Goal: Transaction & Acquisition: Purchase product/service

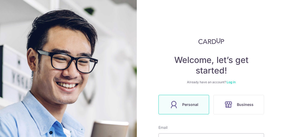
click at [226, 103] on icon at bounding box center [228, 105] width 8 height 8
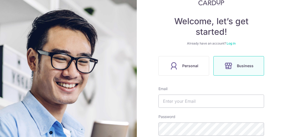
scroll to position [53, 0]
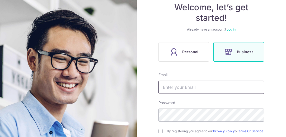
click at [192, 88] on input "text" at bounding box center [211, 87] width 106 height 13
type input "jon@neptune-safety.com"
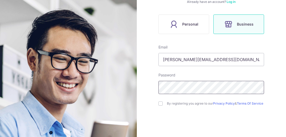
scroll to position [106, 0]
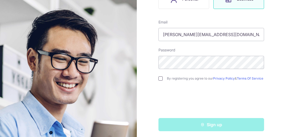
click at [160, 80] on input "checkbox" at bounding box center [160, 79] width 4 height 4
checkbox input "true"
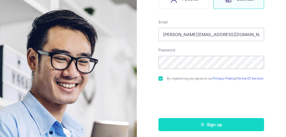
click at [194, 127] on button "Sign up" at bounding box center [211, 124] width 106 height 13
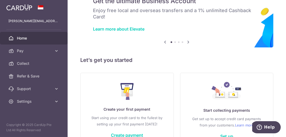
scroll to position [53, 0]
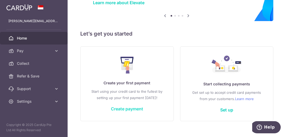
click at [125, 108] on link "Create payment" at bounding box center [127, 108] width 32 height 5
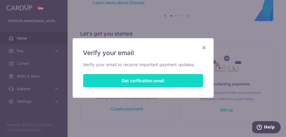
click at [137, 80] on button "Get verification email" at bounding box center [143, 80] width 120 height 13
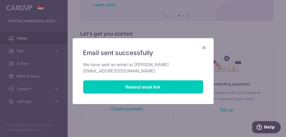
click at [205, 49] on icon "Close" at bounding box center [204, 47] width 6 height 7
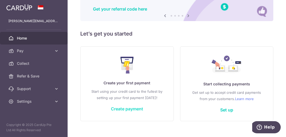
click at [124, 108] on link "Create payment" at bounding box center [127, 108] width 32 height 5
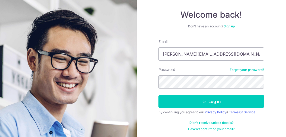
scroll to position [46, 0]
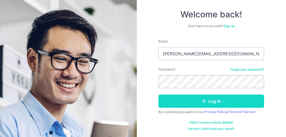
click at [197, 100] on button "Log in" at bounding box center [211, 101] width 106 height 13
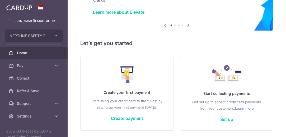
scroll to position [61, 0]
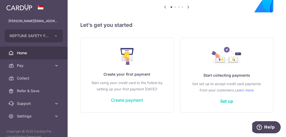
click at [120, 100] on link "Create payment" at bounding box center [127, 100] width 32 height 5
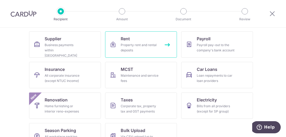
scroll to position [53, 0]
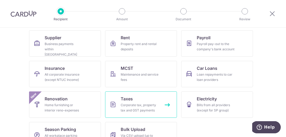
click at [130, 103] on div "Corporate tax, property tax and GST payments" at bounding box center [140, 108] width 38 height 11
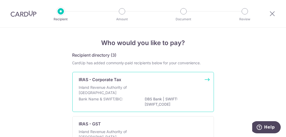
click at [129, 88] on p "Inland Revenue Authority of Singapore" at bounding box center [107, 90] width 56 height 11
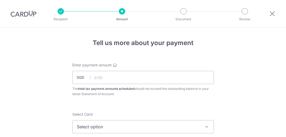
click at [123, 79] on input "text" at bounding box center [142, 77] width 141 height 13
type input "28,269.96"
click at [97, 124] on span "Select option" at bounding box center [138, 127] width 123 height 6
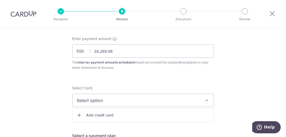
click at [109, 115] on span "Add credit card" at bounding box center [147, 115] width 123 height 5
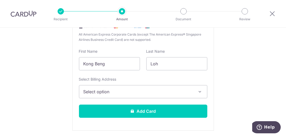
scroll to position [132, 0]
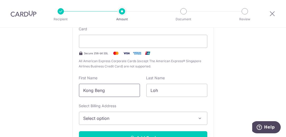
drag, startPoint x: 107, startPoint y: 86, endPoint x: 77, endPoint y: 88, distance: 30.1
click at [79, 88] on input "Kong Beng" at bounding box center [109, 90] width 61 height 13
click at [174, 72] on div "New card details Card Secure 256-bit SSL All American Express Corporate Cards (…" at bounding box center [142, 81] width 141 height 151
click at [85, 121] on button "Select option" at bounding box center [143, 118] width 128 height 13
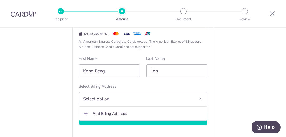
scroll to position [185, 0]
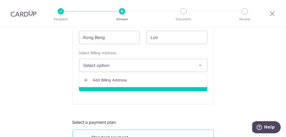
click at [106, 79] on span "Add Billing Address" at bounding box center [148, 80] width 110 height 5
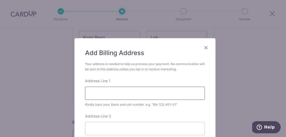
click at [103, 92] on input "Address Line 1" at bounding box center [145, 93] width 120 height 13
type input "1, Tuas South Ave 6, #01-18"
type input "637021"
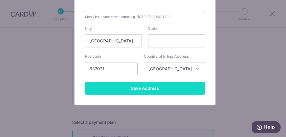
click at [167, 89] on input "Save Address" at bounding box center [145, 88] width 120 height 13
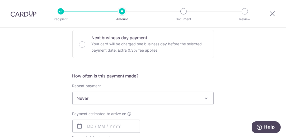
scroll to position [369, 0]
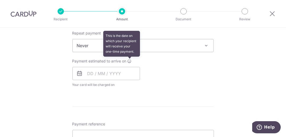
click at [127, 60] on icon at bounding box center [129, 61] width 4 height 4
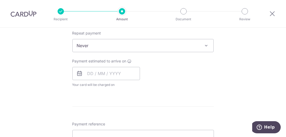
scroll to position [422, 0]
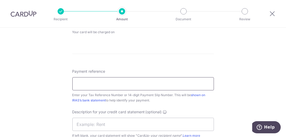
click at [141, 82] on input "Payment reference" at bounding box center [142, 83] width 141 height 13
type input "201529972G"
click at [176, 103] on div "Payment reference 201529972G 10/35 Enter your Tax Reference Number or 14-digit …" at bounding box center [142, 118] width 141 height 98
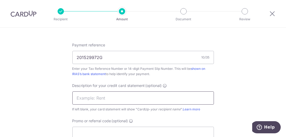
click at [103, 98] on input "text" at bounding box center [142, 98] width 141 height 13
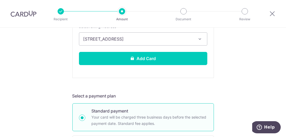
scroll to position [185, 0]
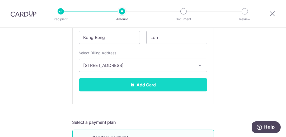
type input "Corporate Tax"
click at [167, 84] on button "Add Card" at bounding box center [143, 84] width 128 height 13
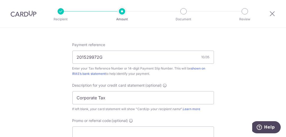
scroll to position [475, 0]
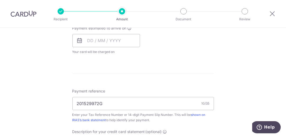
scroll to position [264, 0]
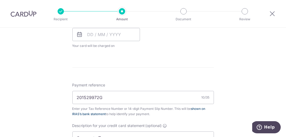
click at [196, 108] on link "shown on IRAS’s bank statement" at bounding box center [138, 111] width 133 height 9
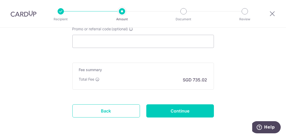
scroll to position [369, 0]
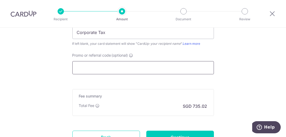
paste input "24AMEX18"
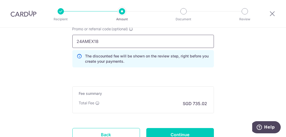
scroll to position [422, 0]
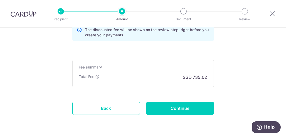
type input "24AMEX18"
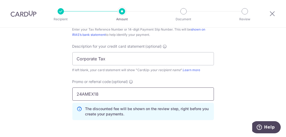
scroll to position [396, 0]
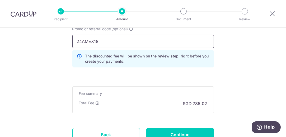
click at [116, 38] on input "24AMEX18" at bounding box center [142, 41] width 141 height 13
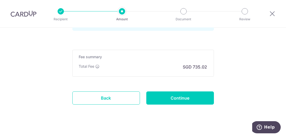
scroll to position [439, 0]
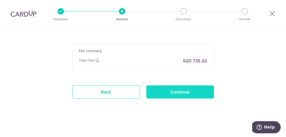
click at [164, 87] on input "Continue" at bounding box center [180, 91] width 68 height 13
type input "Create Schedule"
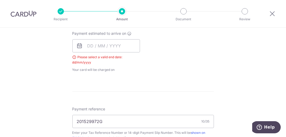
scroll to position [199, 0]
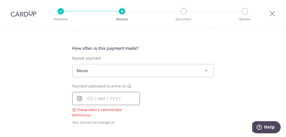
click at [86, 97] on input "text" at bounding box center [106, 98] width 68 height 13
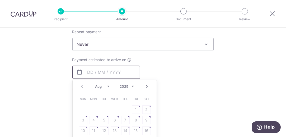
scroll to position [279, 0]
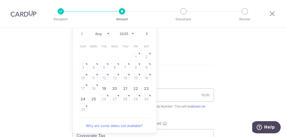
click at [230, 54] on div "Tell us more about your payment Enter payment amount SGD 28,269.96 28269.96 The…" at bounding box center [143, 30] width 286 height 562
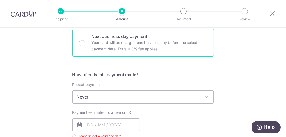
scroll to position [199, 0]
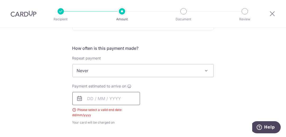
click at [108, 101] on input "text" at bounding box center [106, 98] width 68 height 13
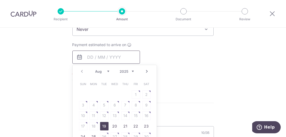
scroll to position [252, 0]
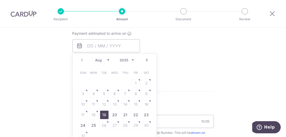
click at [101, 114] on link "19" at bounding box center [104, 115] width 8 height 8
type input "[DATE]"
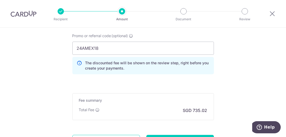
scroll to position [460, 0]
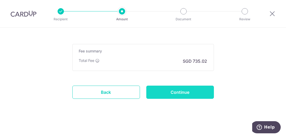
click at [173, 89] on input "Continue" at bounding box center [180, 92] width 68 height 13
type input "Create Schedule"
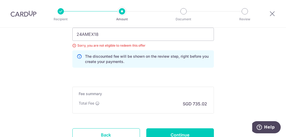
scroll to position [415, 0]
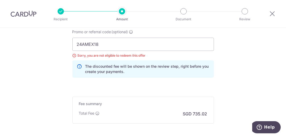
click at [61, 11] on div at bounding box center [61, 11] width 6 height 6
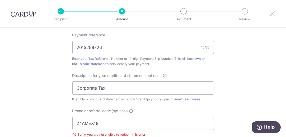
click at [270, 14] on icon at bounding box center [272, 13] width 6 height 7
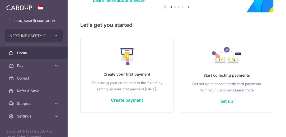
scroll to position [2, 0]
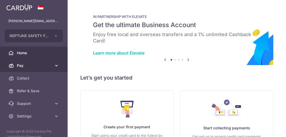
click at [35, 64] on span "Pay" at bounding box center [34, 65] width 35 height 5
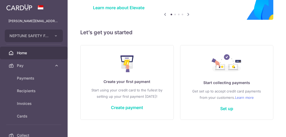
scroll to position [55, 0]
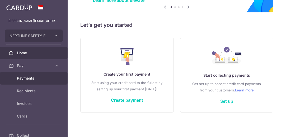
click at [40, 79] on span "Payments" at bounding box center [34, 78] width 35 height 5
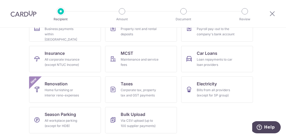
scroll to position [15, 0]
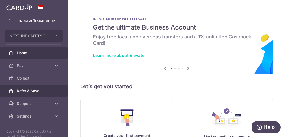
click at [33, 90] on span "Refer & Save" at bounding box center [34, 90] width 35 height 5
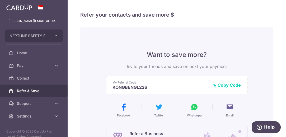
drag, startPoint x: 146, startPoint y: 87, endPoint x: 112, endPoint y: 88, distance: 33.8
click at [113, 88] on p "KONGBENGL226" at bounding box center [161, 87] width 96 height 5
copy p "KONGBENGL226"
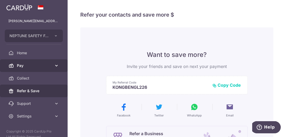
click at [26, 68] on span "Pay" at bounding box center [34, 65] width 35 height 5
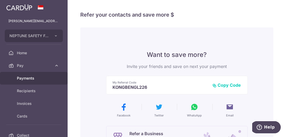
click at [30, 79] on span "Payments" at bounding box center [34, 78] width 35 height 5
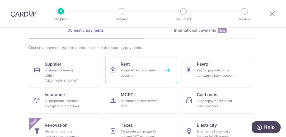
scroll to position [68, 0]
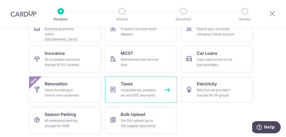
click at [123, 89] on div "Corporate tax, property tax and GST payments" at bounding box center [140, 93] width 38 height 11
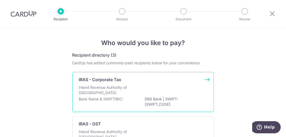
click at [90, 89] on p "Inland Revenue Authority of [GEOGRAPHIC_DATA]" at bounding box center [107, 90] width 56 height 11
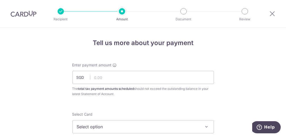
scroll to position [26, 0]
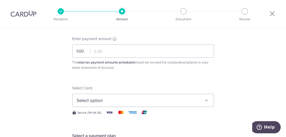
click at [105, 99] on span "Select option" at bounding box center [138, 100] width 123 height 6
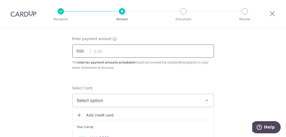
click at [108, 53] on input "text" at bounding box center [142, 51] width 141 height 13
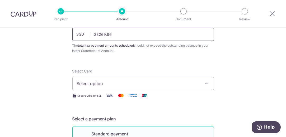
scroll to position [53, 0]
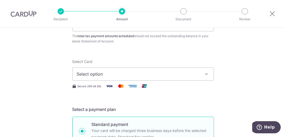
type input "28,269.96"
click at [141, 75] on span "Select option" at bounding box center [138, 74] width 123 height 6
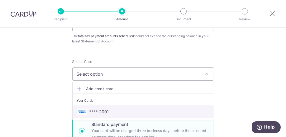
click at [110, 110] on span "**** 2001" at bounding box center [143, 112] width 132 height 6
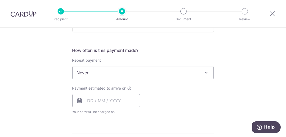
scroll to position [211, 0]
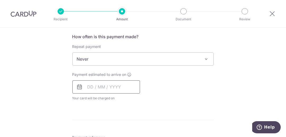
click at [111, 88] on input "text" at bounding box center [106, 86] width 68 height 13
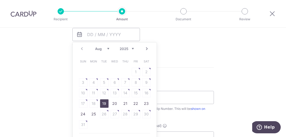
drag, startPoint x: 104, startPoint y: 103, endPoint x: 177, endPoint y: 66, distance: 81.0
click at [104, 103] on link "19" at bounding box center [104, 103] width 8 height 8
type input "[DATE]"
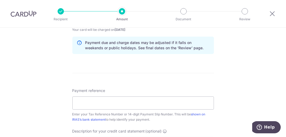
scroll to position [290, 0]
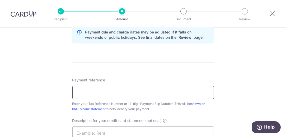
paste input "KONGBENGL226"
type input "KONGBENGL226"
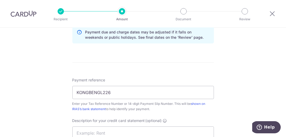
click at [154, 73] on form "Enter payment amount SGD 28,269.96 28269.96 The total tax payment amounts sched…" at bounding box center [142, 15] width 141 height 487
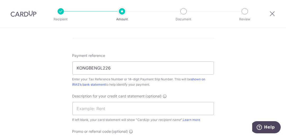
scroll to position [343, 0]
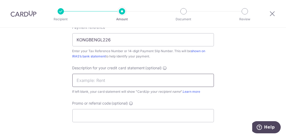
click at [123, 80] on input "text" at bounding box center [142, 80] width 141 height 13
type input "Corporate Tax"
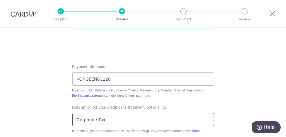
scroll to position [317, 0]
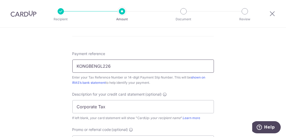
drag, startPoint x: 115, startPoint y: 67, endPoint x: 72, endPoint y: 69, distance: 42.5
click at [72, 69] on input "KONGBENGL226" at bounding box center [142, 66] width 141 height 13
type input "201529972G"
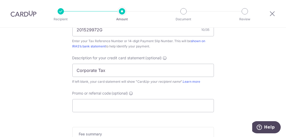
scroll to position [369, 0]
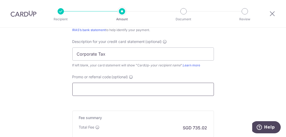
paste input "KONGBENGL226"
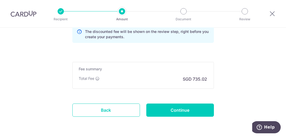
scroll to position [449, 0]
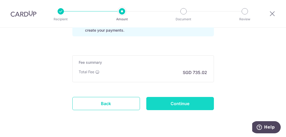
type input "KONGBENGL226"
click at [184, 103] on input "Continue" at bounding box center [180, 103] width 68 height 13
type input "Create Schedule"
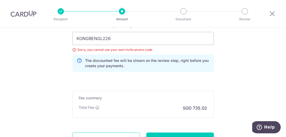
scroll to position [413, 0]
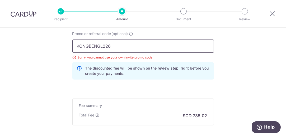
drag, startPoint x: 90, startPoint y: 42, endPoint x: 60, endPoint y: 40, distance: 30.7
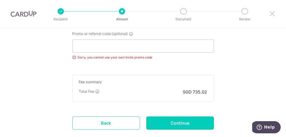
click at [272, 13] on icon at bounding box center [272, 13] width 6 height 7
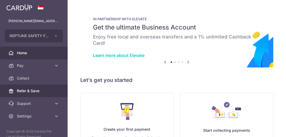
click at [31, 90] on span "Refer & Save" at bounding box center [34, 90] width 35 height 5
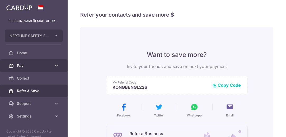
click at [33, 67] on span "Pay" at bounding box center [34, 65] width 35 height 5
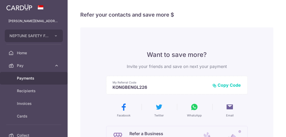
click at [32, 78] on span "Payments" at bounding box center [34, 78] width 35 height 5
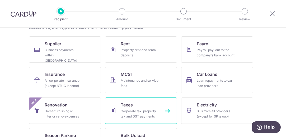
scroll to position [53, 0]
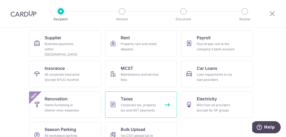
click at [129, 101] on span "Taxes" at bounding box center [127, 99] width 12 height 6
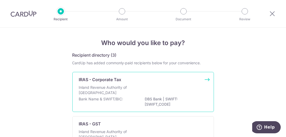
click at [126, 91] on p "Inland Revenue Authority of Singapore" at bounding box center [107, 90] width 56 height 11
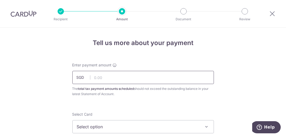
click at [122, 75] on input "text" at bounding box center [142, 77] width 141 height 13
type input "28,269.96"
click at [116, 124] on span "Select option" at bounding box center [138, 127] width 123 height 6
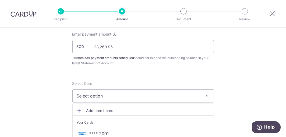
scroll to position [53, 0]
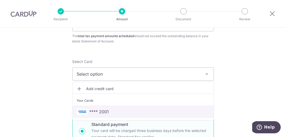
click at [107, 111] on span "**** 2001" at bounding box center [99, 112] width 20 height 6
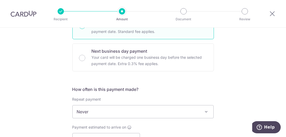
scroll to position [211, 0]
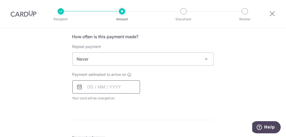
click at [97, 87] on input "text" at bounding box center [106, 86] width 68 height 13
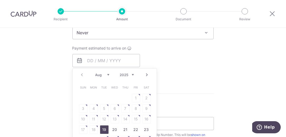
click at [104, 127] on link "19" at bounding box center [104, 130] width 8 height 8
type input "[DATE]"
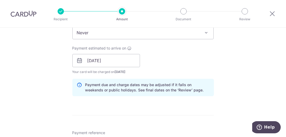
scroll to position [290, 0]
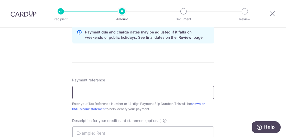
click at [150, 94] on input "Payment reference" at bounding box center [142, 92] width 141 height 13
type input "201529972G"
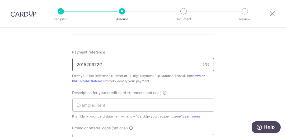
scroll to position [343, 0]
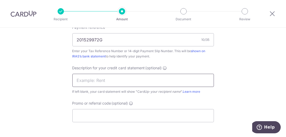
click at [114, 79] on input "text" at bounding box center [142, 80] width 141 height 13
type input "Corporate Tax"
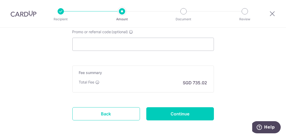
scroll to position [422, 0]
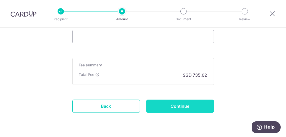
click at [163, 105] on input "Continue" at bounding box center [180, 106] width 68 height 13
type input "Create Schedule"
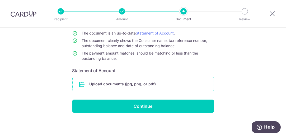
scroll to position [20, 0]
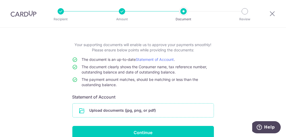
click at [137, 111] on input "file" at bounding box center [143, 111] width 141 height 14
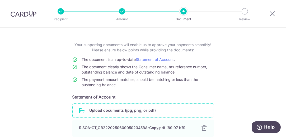
scroll to position [68, 0]
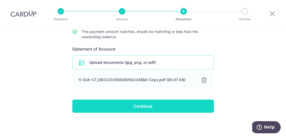
click at [140, 104] on input "Continue" at bounding box center [142, 106] width 141 height 13
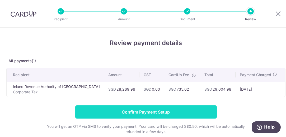
click at [132, 113] on input "Confirm Payment Setup" at bounding box center [145, 112] width 141 height 13
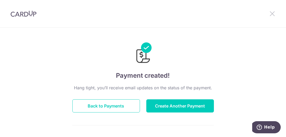
click at [271, 12] on icon at bounding box center [272, 13] width 6 height 7
